Goal: Transaction & Acquisition: Purchase product/service

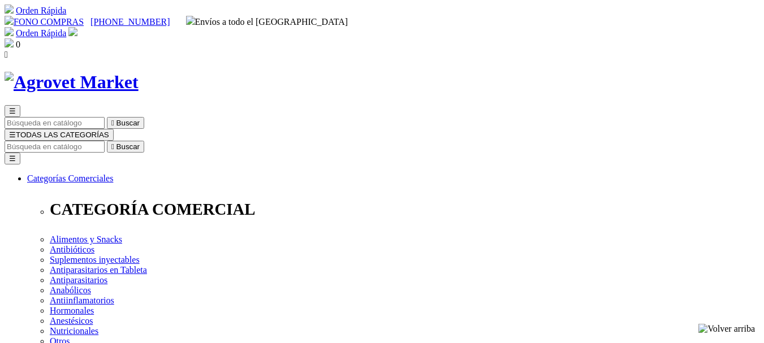
click at [105, 141] on input "Buscar" at bounding box center [55, 147] width 100 height 12
paste input "(Hematofos B12)"
type input "(Hematofos B12)"
click at [107, 141] on button " Buscar" at bounding box center [125, 147] width 37 height 12
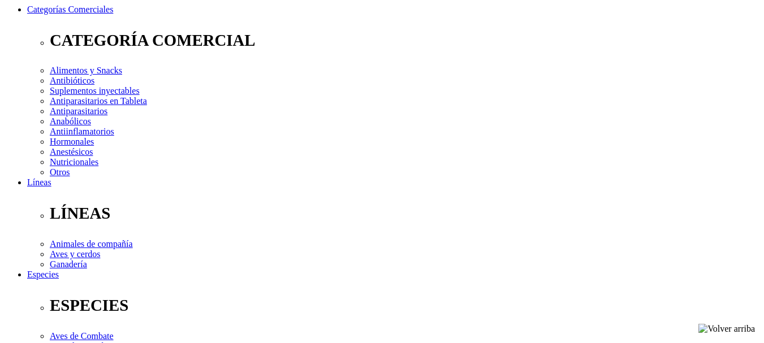
scroll to position [170, 0]
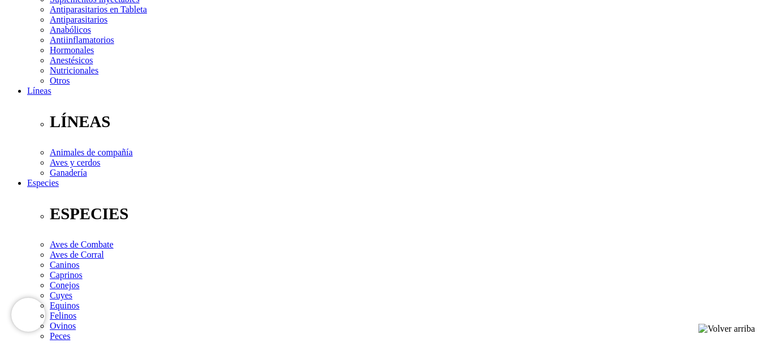
scroll to position [339, 0]
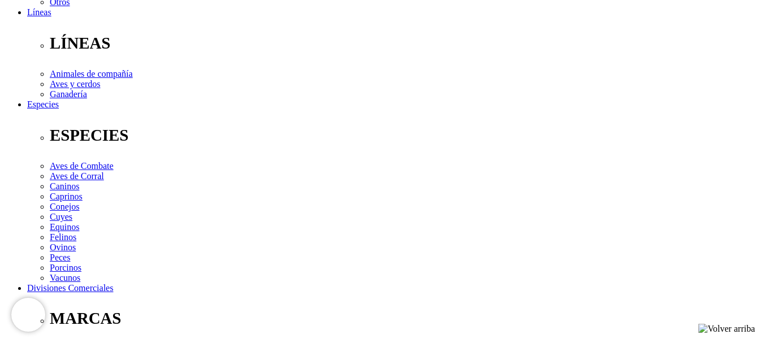
drag, startPoint x: 185, startPoint y: 243, endPoint x: 331, endPoint y: 254, distance: 146.4
drag, startPoint x: 272, startPoint y: 251, endPoint x: 425, endPoint y: 262, distance: 153.7
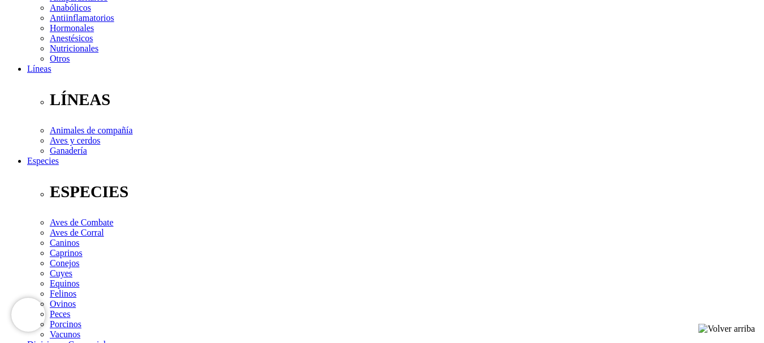
scroll to position [566, 0]
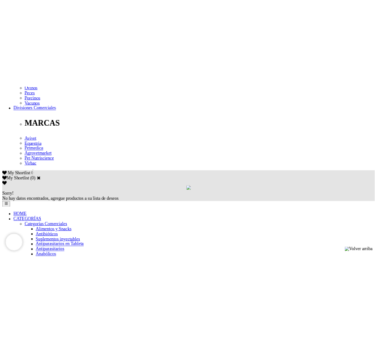
scroll to position [542, 0]
